Goal: Task Accomplishment & Management: Manage account settings

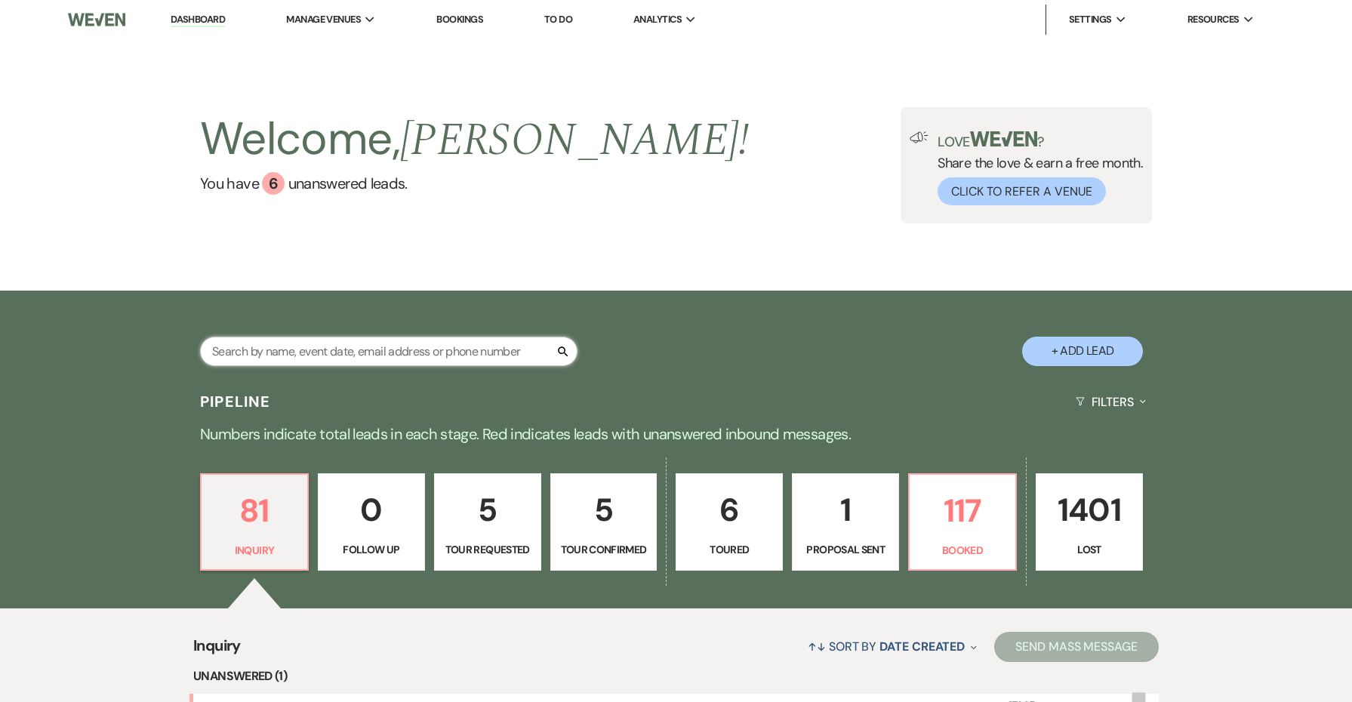
click at [494, 347] on input "text" at bounding box center [388, 351] width 377 height 29
type input "chaselynn"
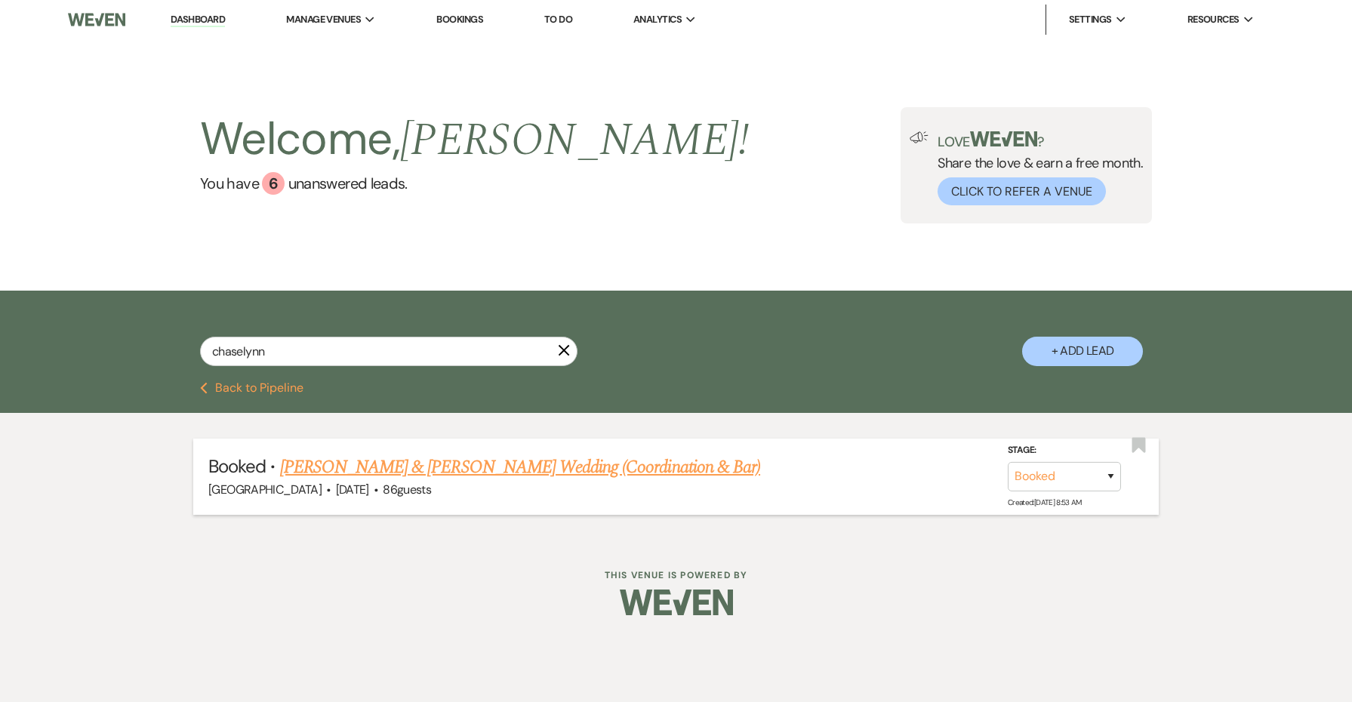
click at [528, 467] on link "[PERSON_NAME] & [PERSON_NAME] Wedding (Coordination & Bar)" at bounding box center [520, 467] width 480 height 27
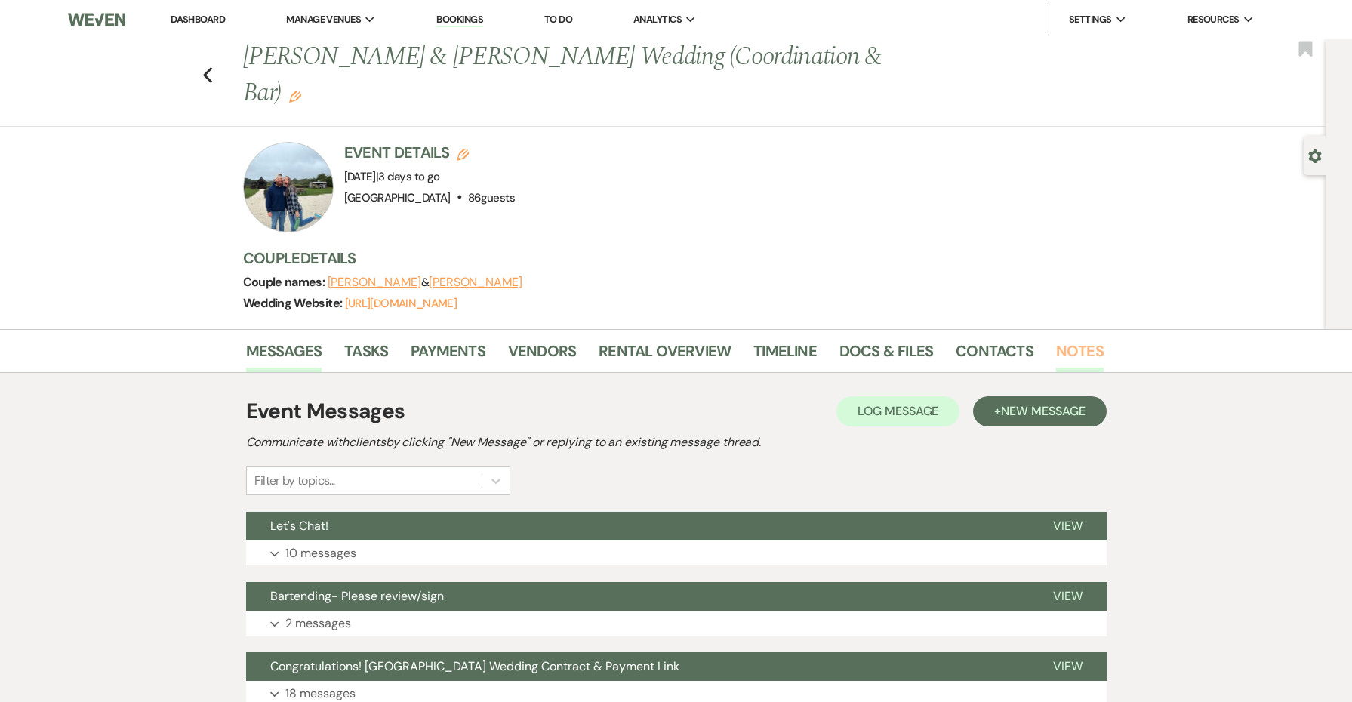
click at [1093, 339] on link "Notes" at bounding box center [1080, 355] width 48 height 33
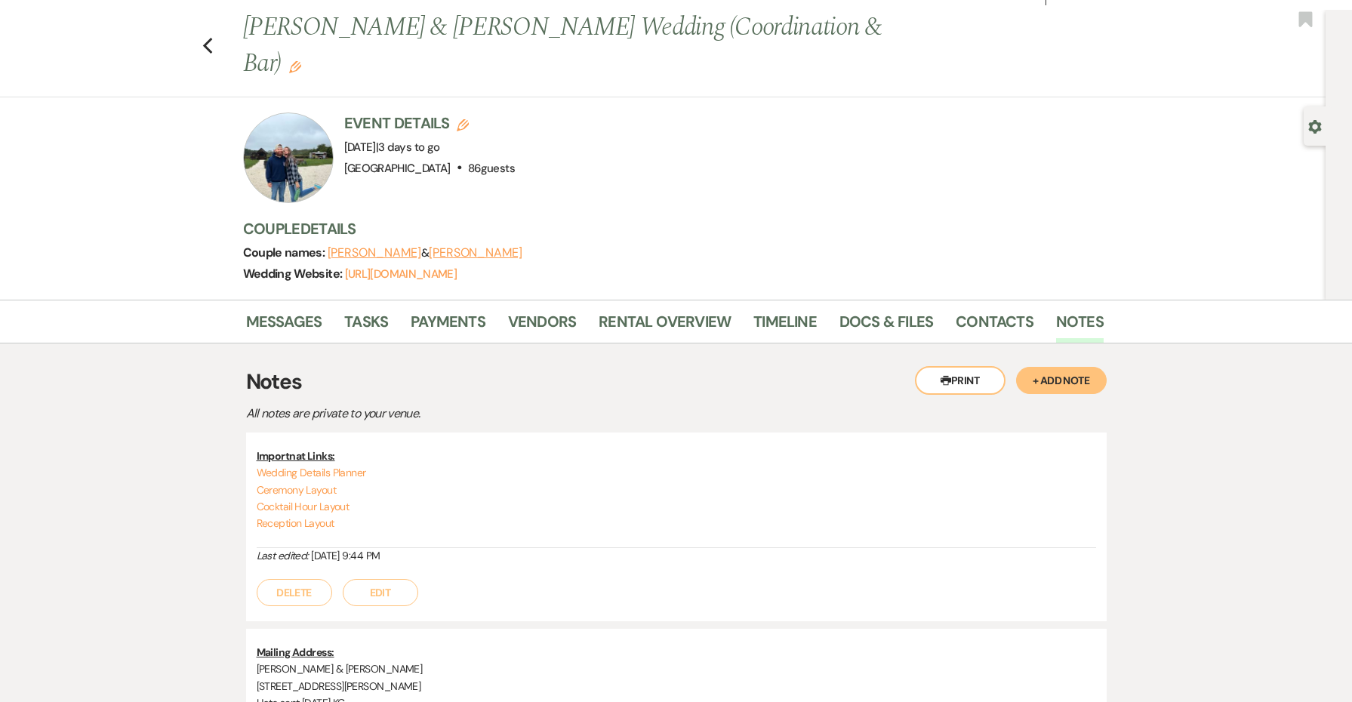
scroll to position [57, 0]
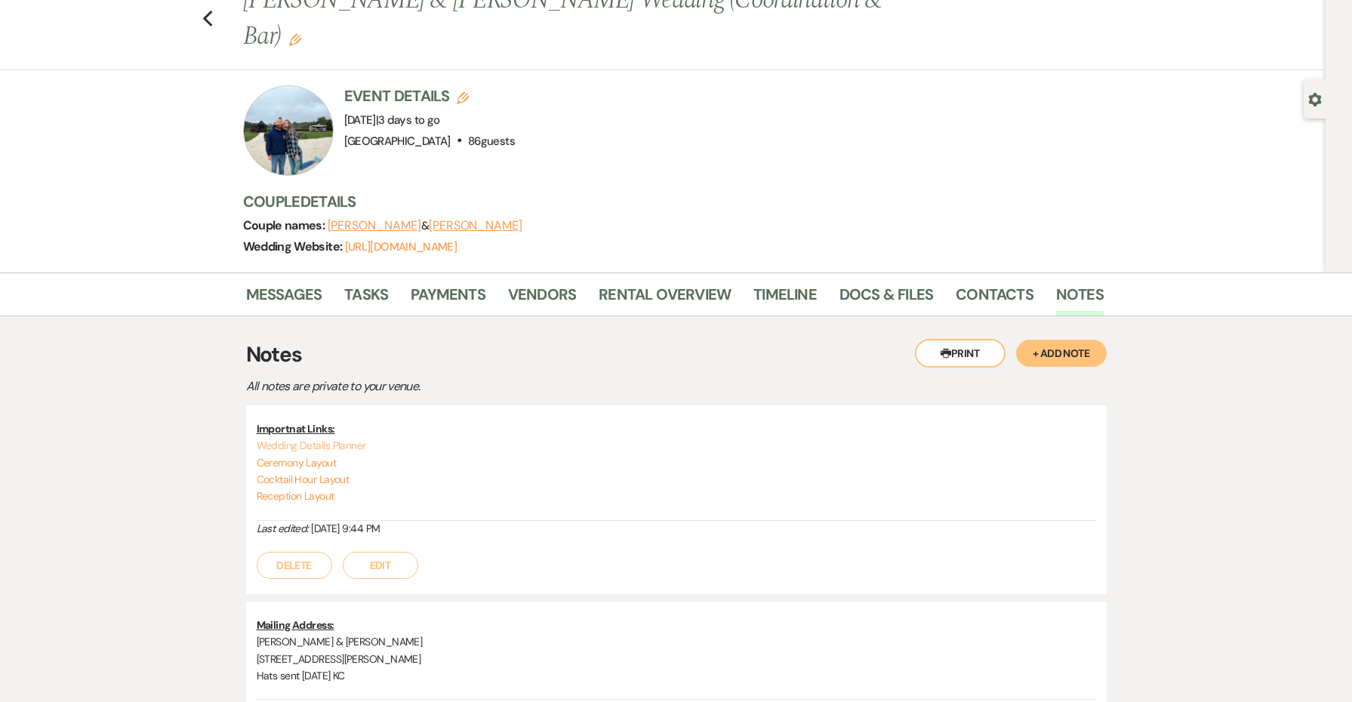
click at [331, 439] on link "Wedding Details Planner" at bounding box center [311, 446] width 109 height 14
click at [331, 456] on link "Ceremony Layout" at bounding box center [297, 463] width 80 height 14
click at [313, 489] on link "Reception Layout" at bounding box center [296, 496] width 78 height 14
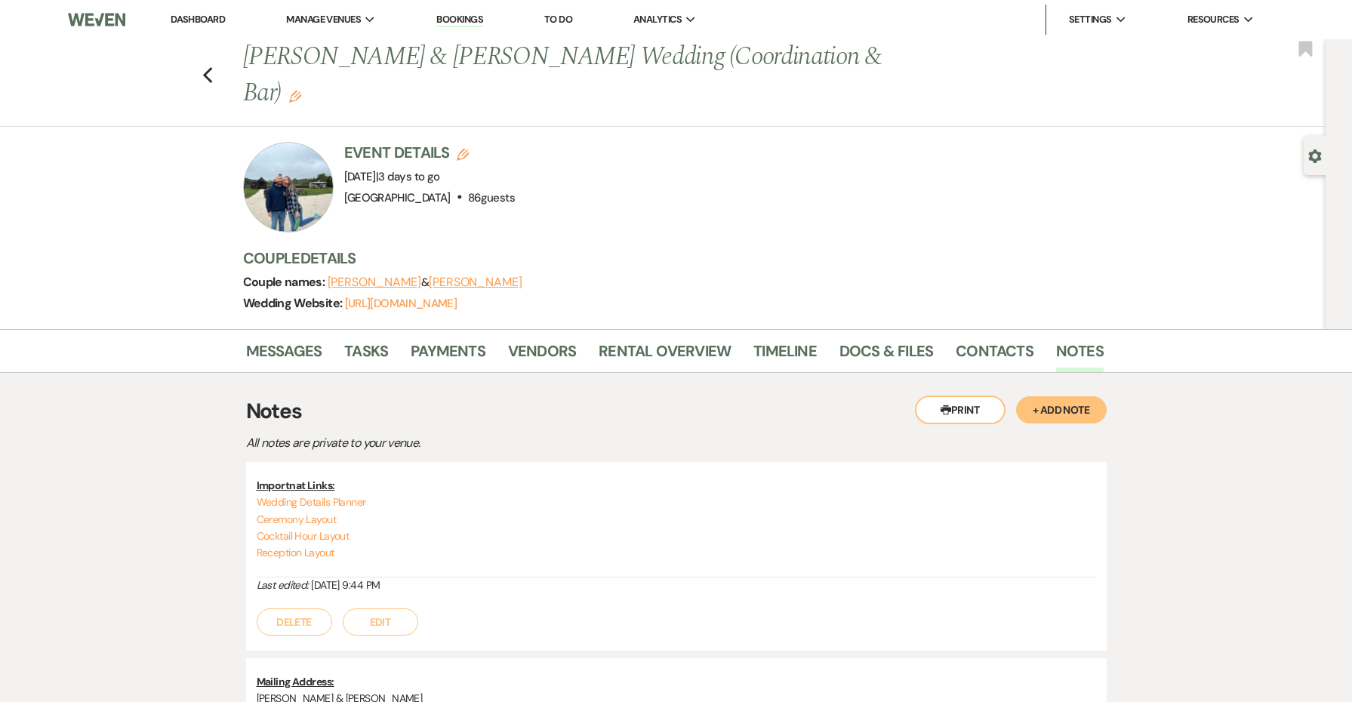
scroll to position [0, 0]
click at [1124, 108] on link "Log Out" at bounding box center [1145, 111] width 151 height 30
